Goal: Task Accomplishment & Management: Manage account settings

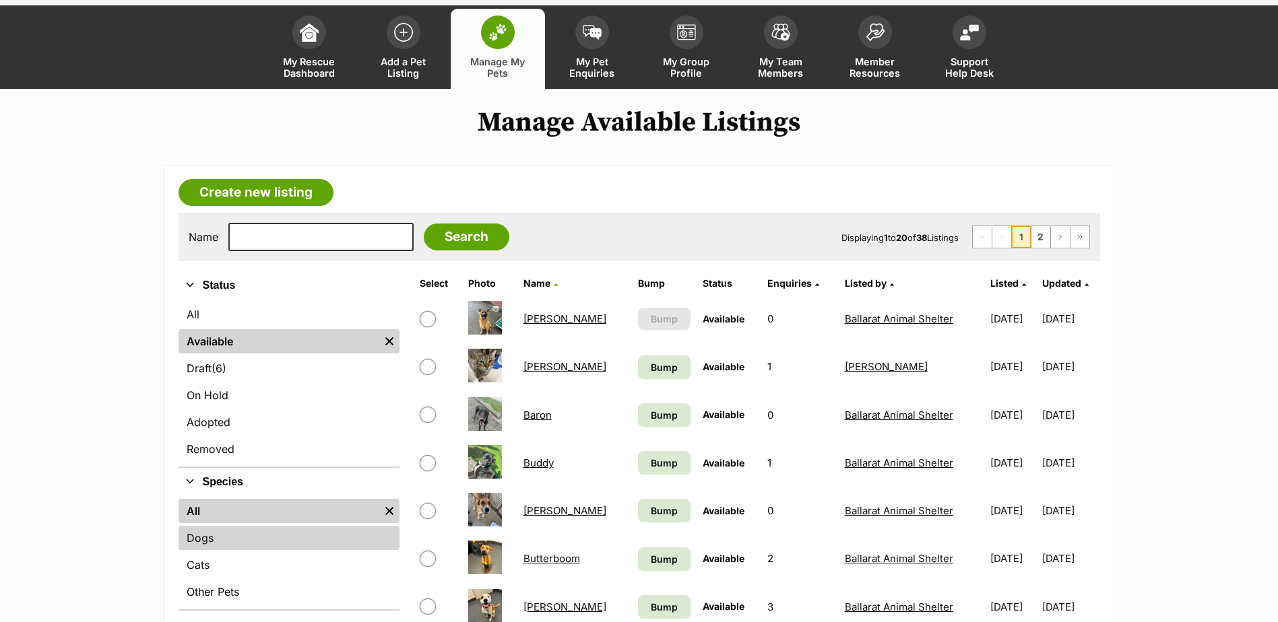
scroll to position [135, 0]
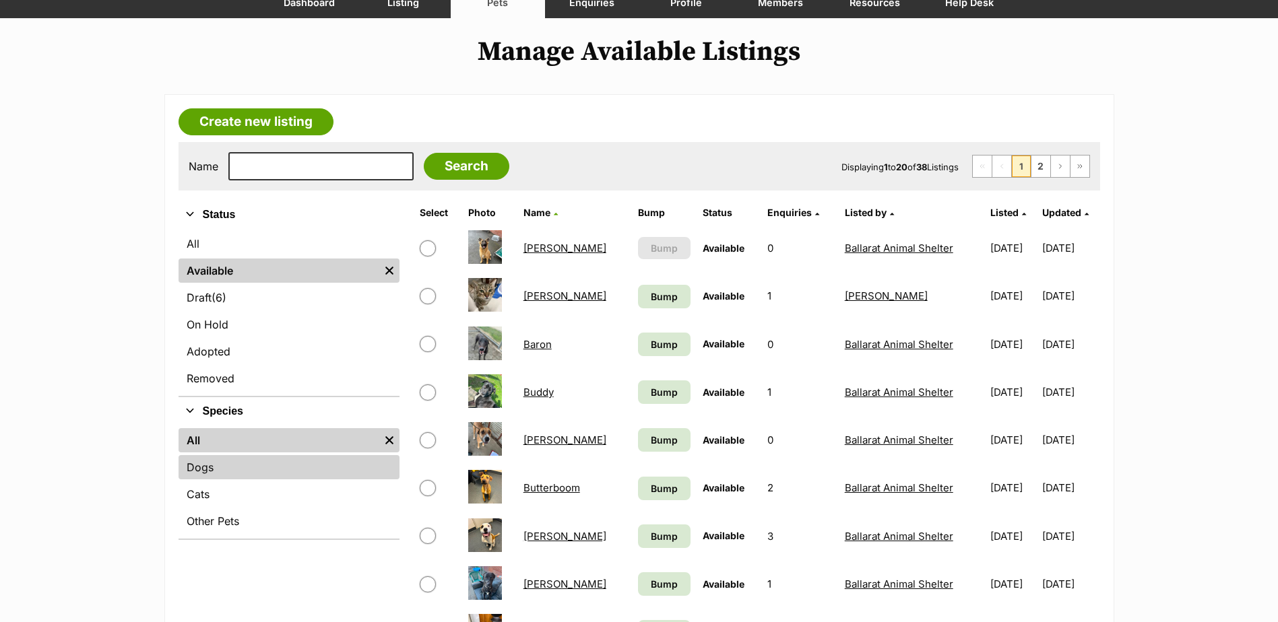
click at [261, 469] on link "Dogs" at bounding box center [288, 467] width 221 height 24
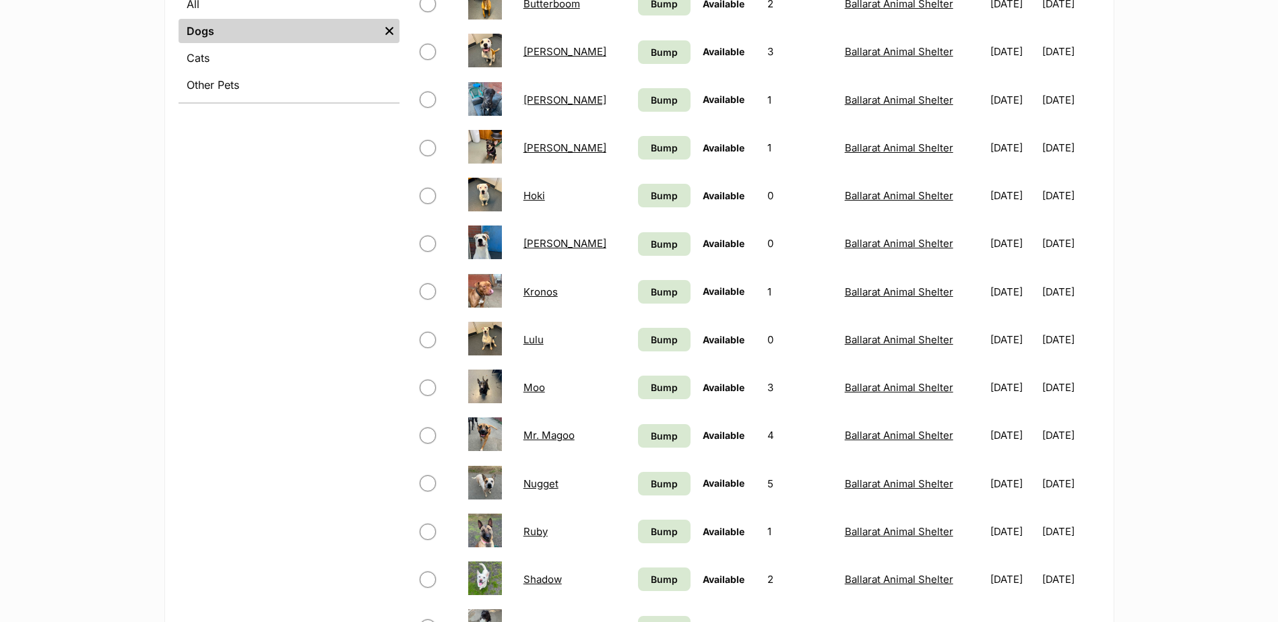
scroll to position [674, 0]
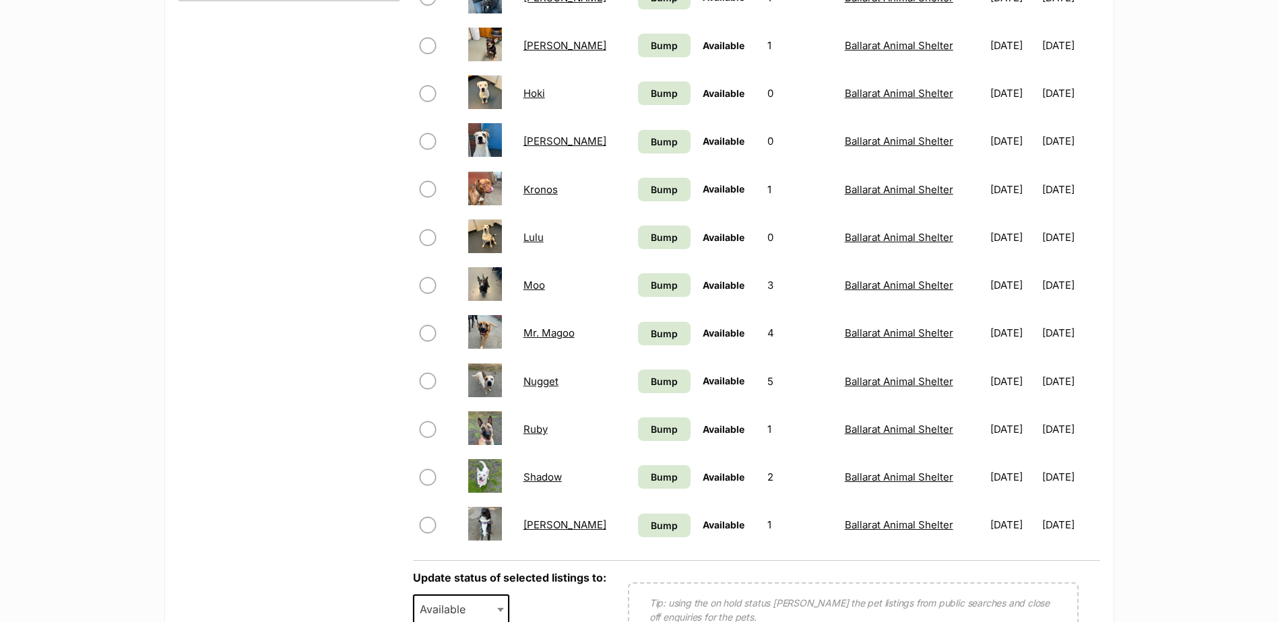
click at [530, 286] on link "Moo" at bounding box center [534, 285] width 22 height 13
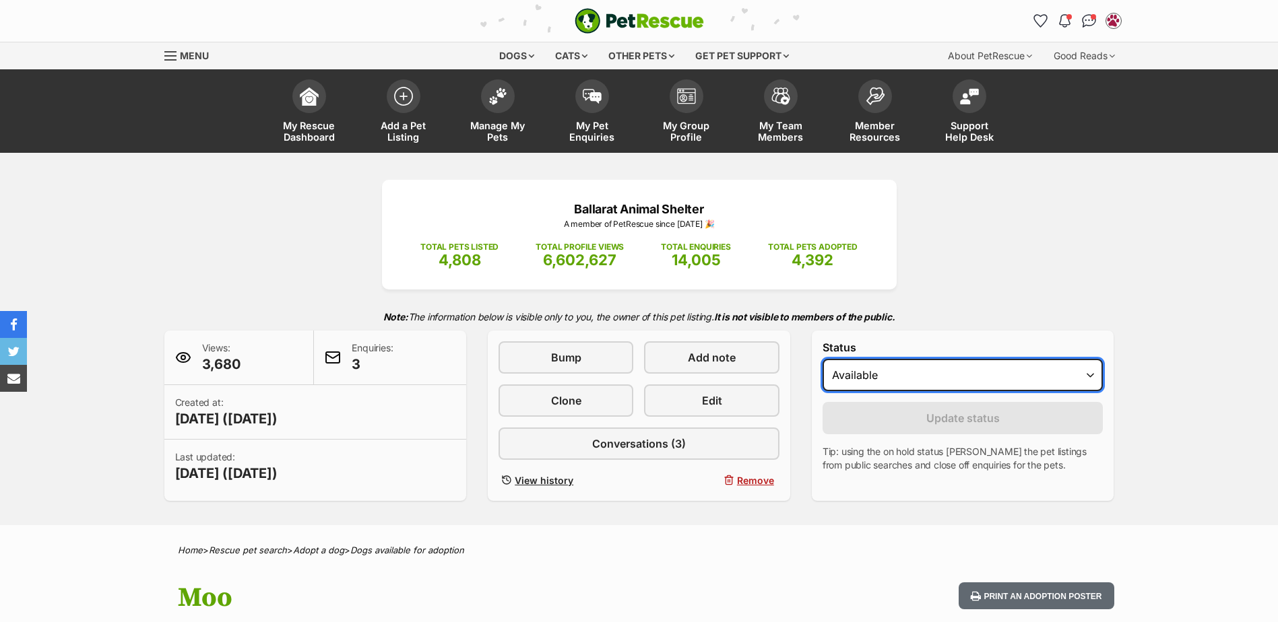
click at [905, 372] on select "Draft - not available as listing has enquires Available On hold Adopted" at bounding box center [962, 375] width 281 height 32
select select "rehomed"
click at [822, 359] on select "Draft - not available as listing has enquires Available On hold Adopted" at bounding box center [962, 375] width 281 height 32
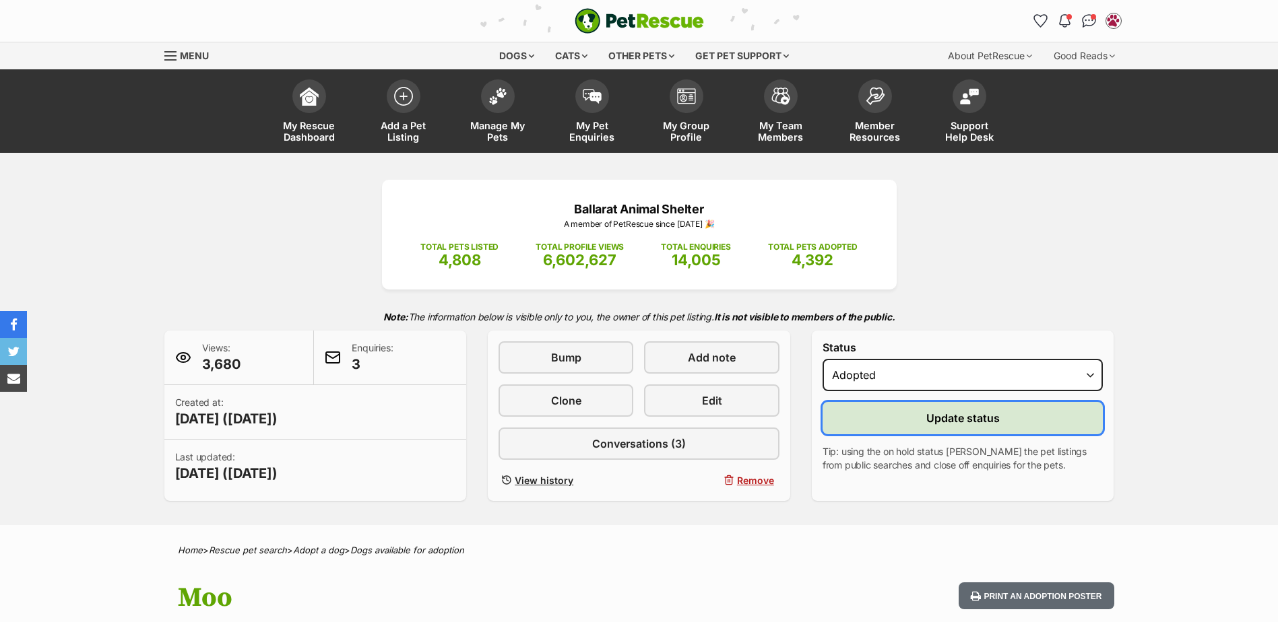
click at [879, 428] on button "Update status" at bounding box center [962, 418] width 281 height 32
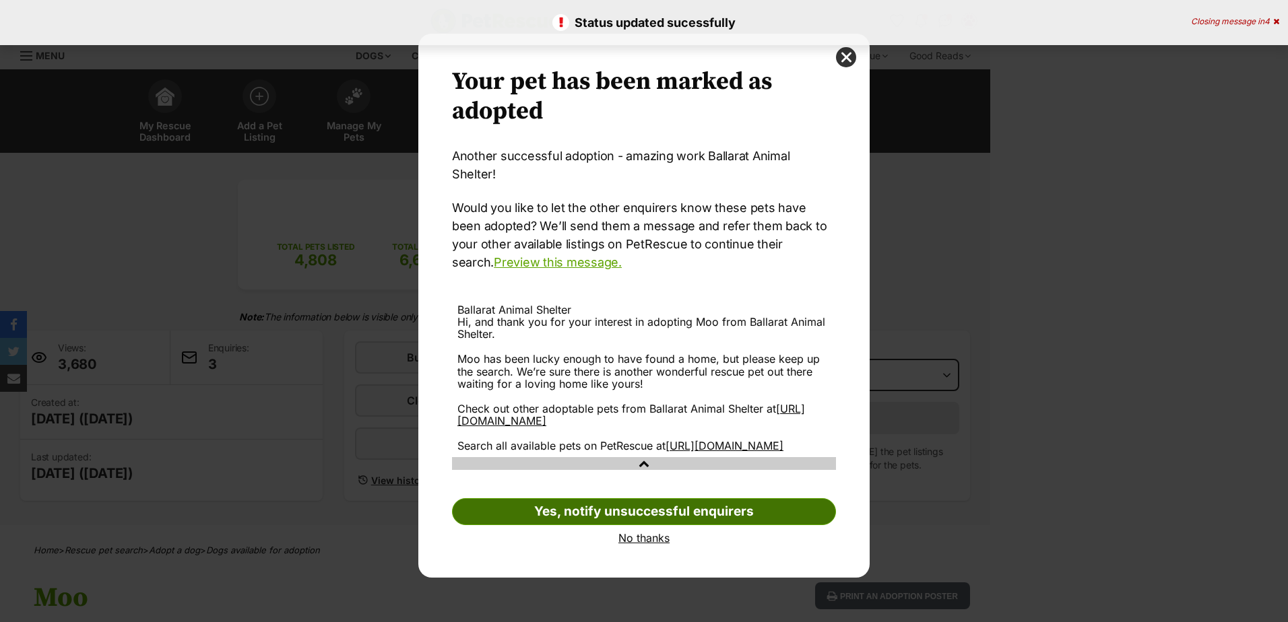
click at [688, 504] on link "Yes, notify unsuccessful enquirers" at bounding box center [644, 511] width 384 height 27
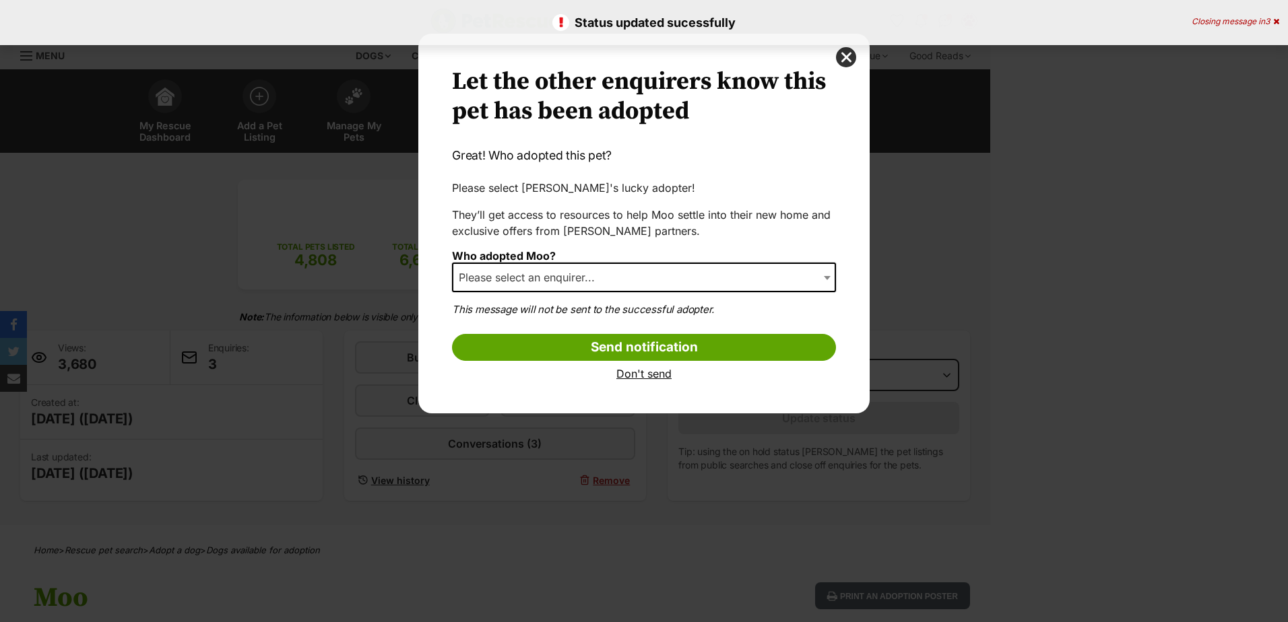
click at [614, 288] on span "Please select an enquirer..." at bounding box center [644, 278] width 384 height 30
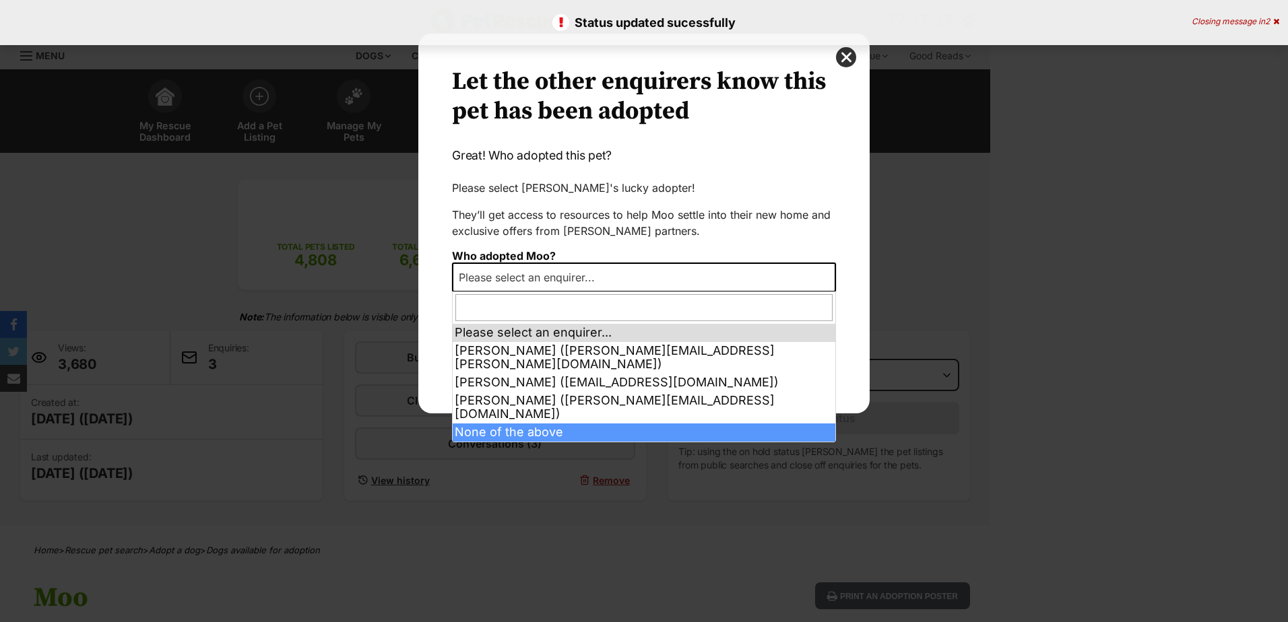
select select "other"
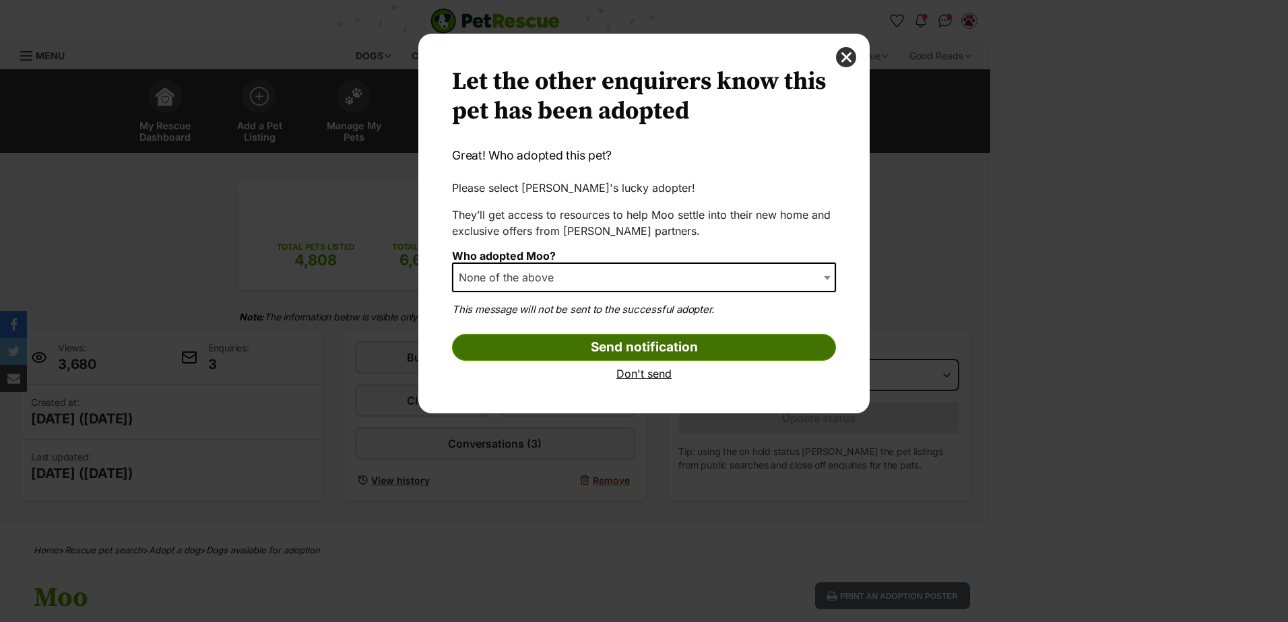
click at [653, 351] on input "Send notification" at bounding box center [644, 347] width 384 height 27
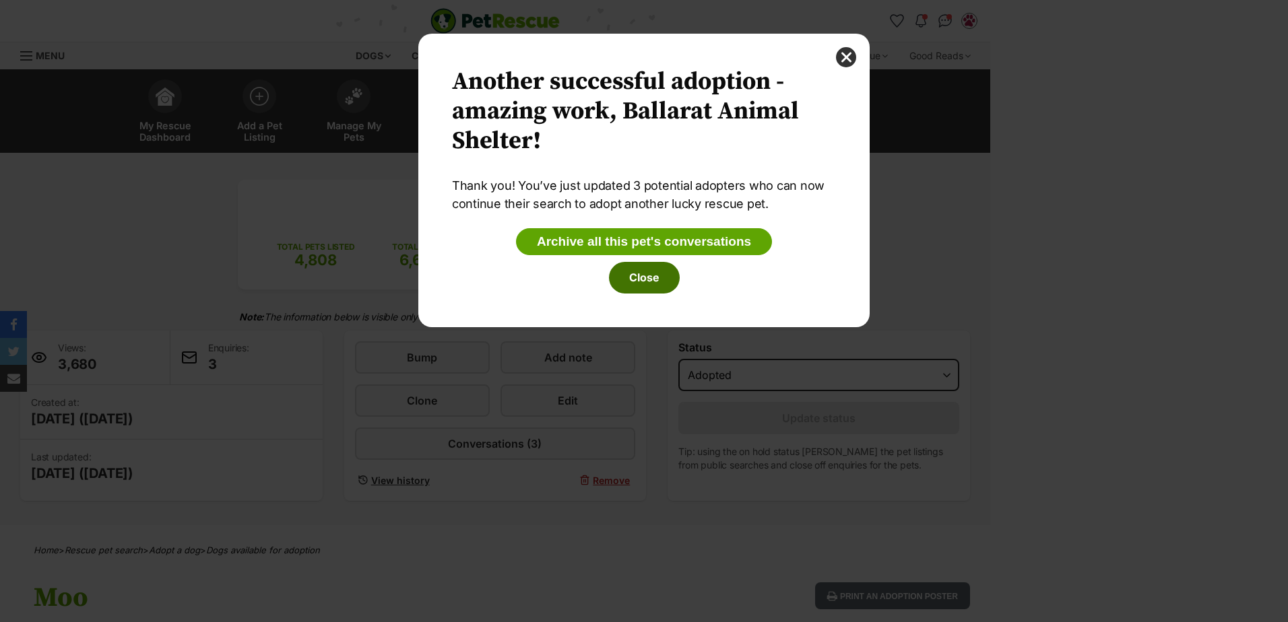
click at [656, 288] on button "Close" at bounding box center [644, 277] width 71 height 31
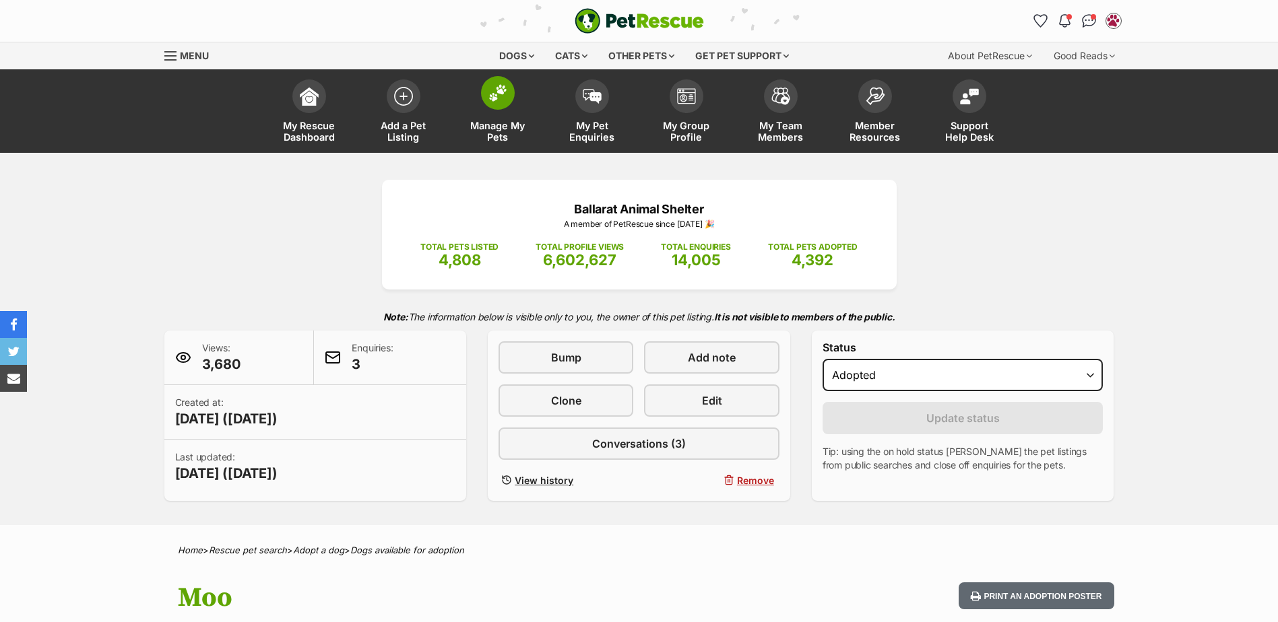
click at [488, 94] on img at bounding box center [497, 93] width 19 height 18
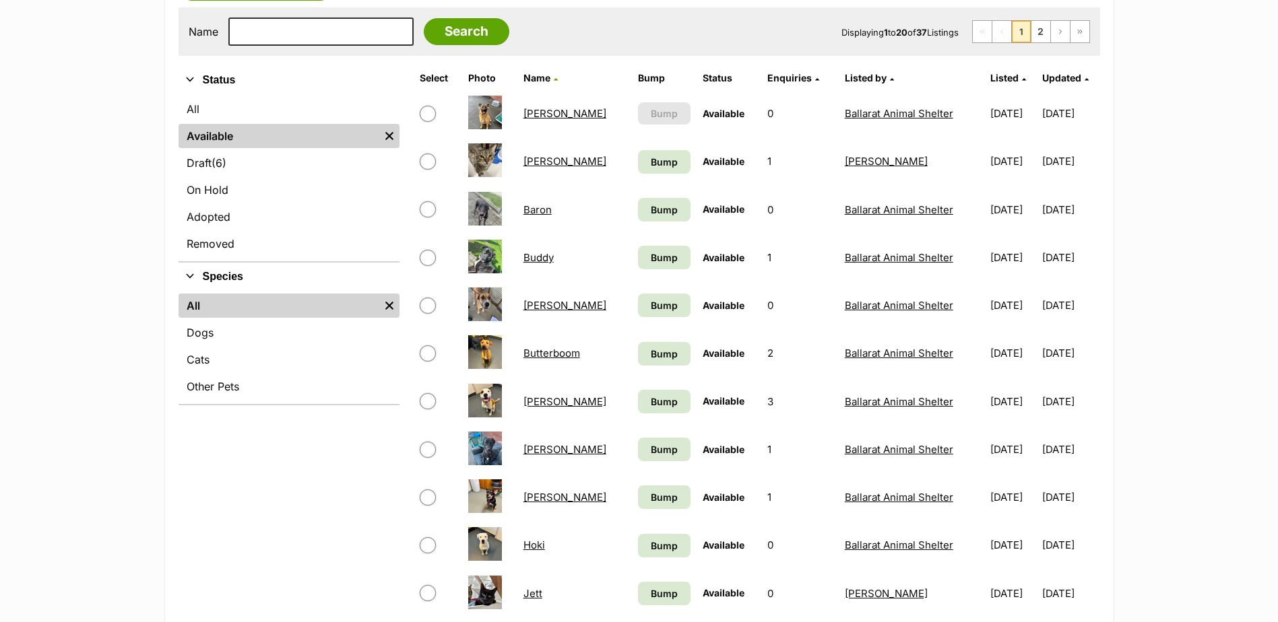
scroll to position [135, 0]
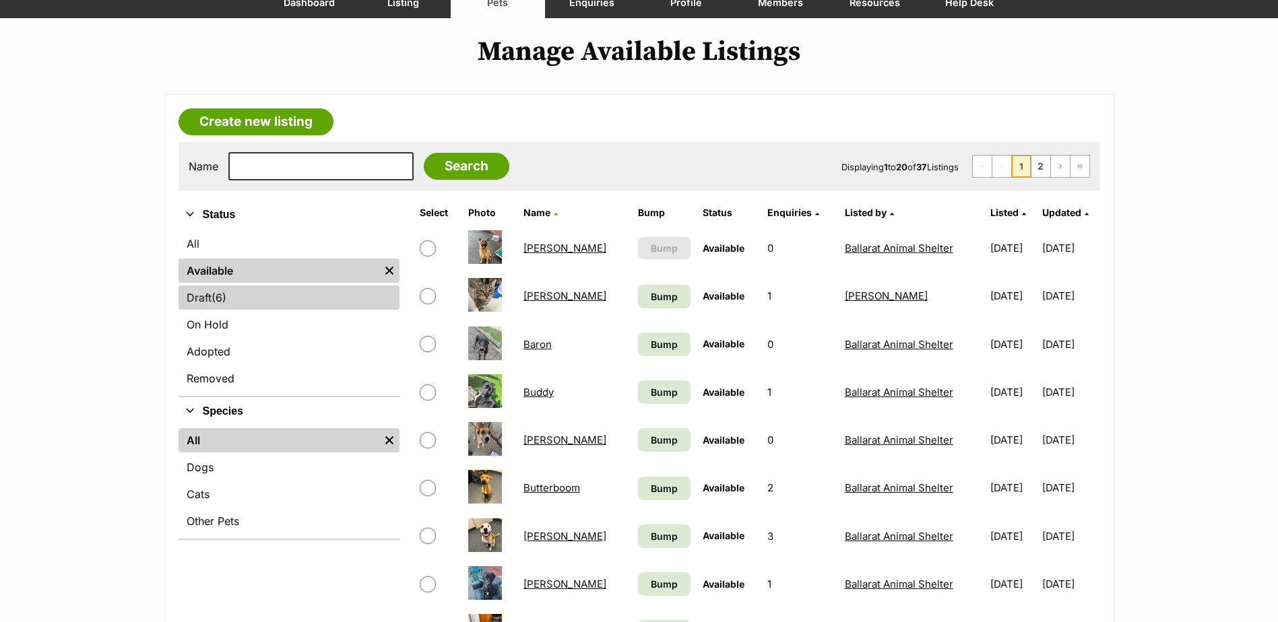
click at [310, 305] on link "Draft (6) Items" at bounding box center [288, 298] width 221 height 24
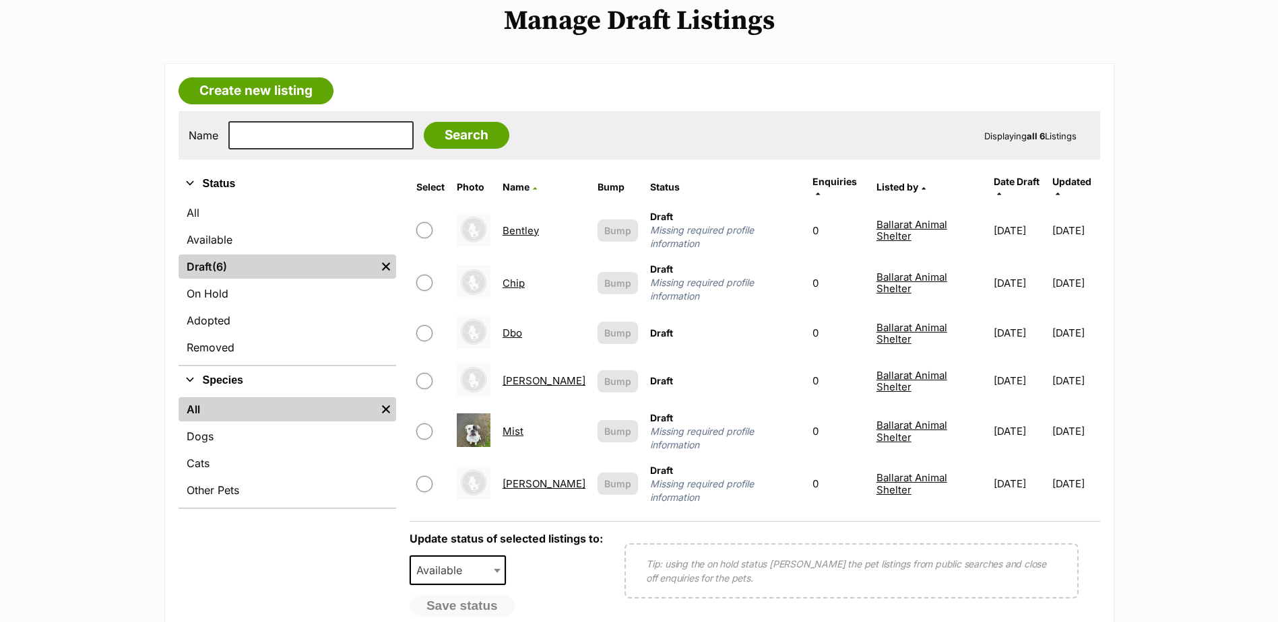
scroll to position [202, 0]
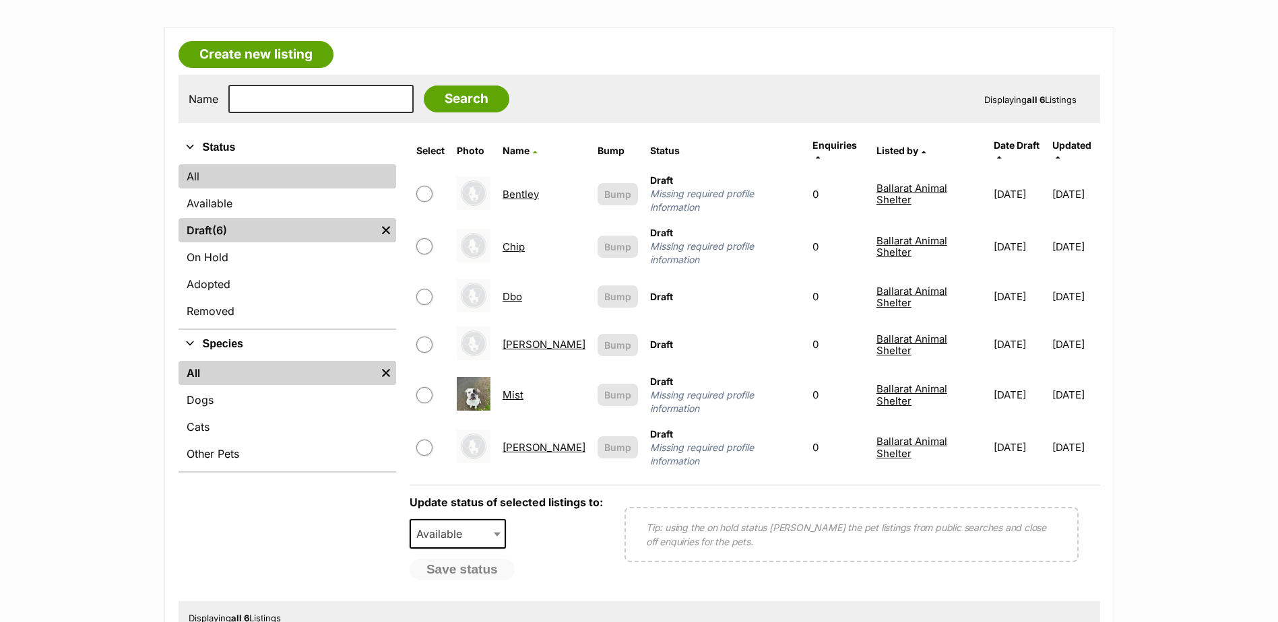
click at [207, 170] on link "All" at bounding box center [287, 176] width 218 height 24
